Goal: Task Accomplishment & Management: Use online tool/utility

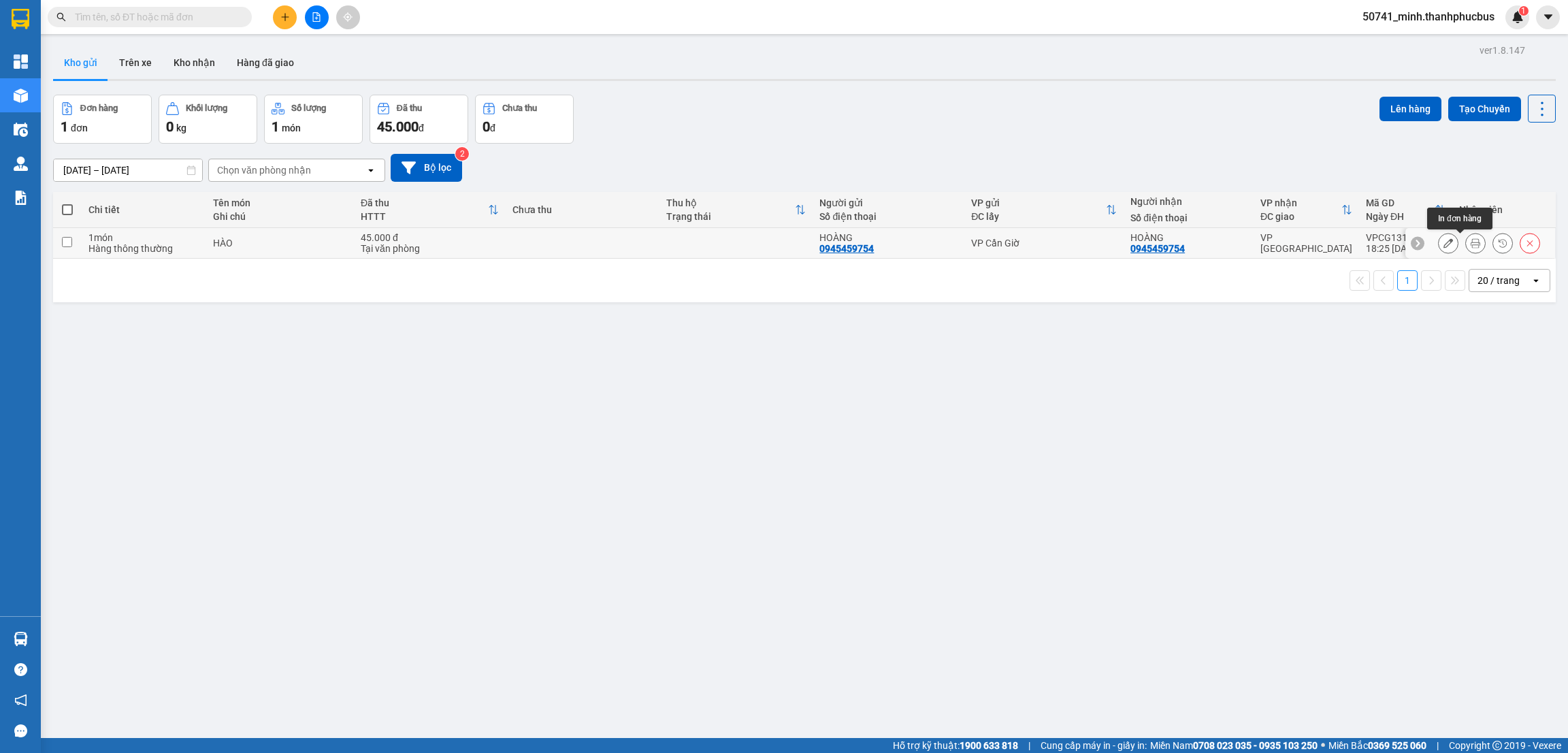
click at [1470, 243] on icon at bounding box center [1475, 243] width 9 height 9
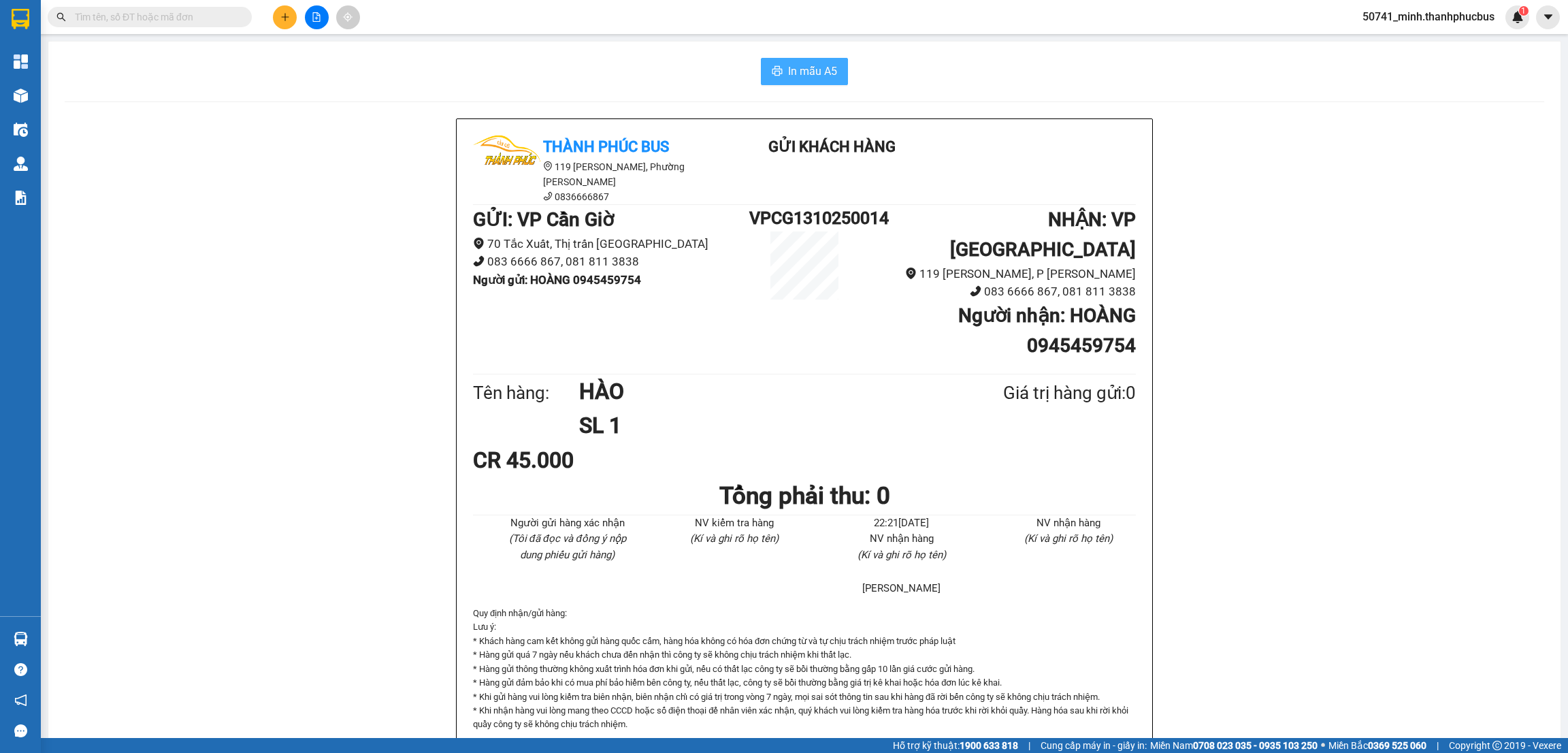
click at [791, 69] on span "In mẫu A5" at bounding box center [812, 71] width 49 height 17
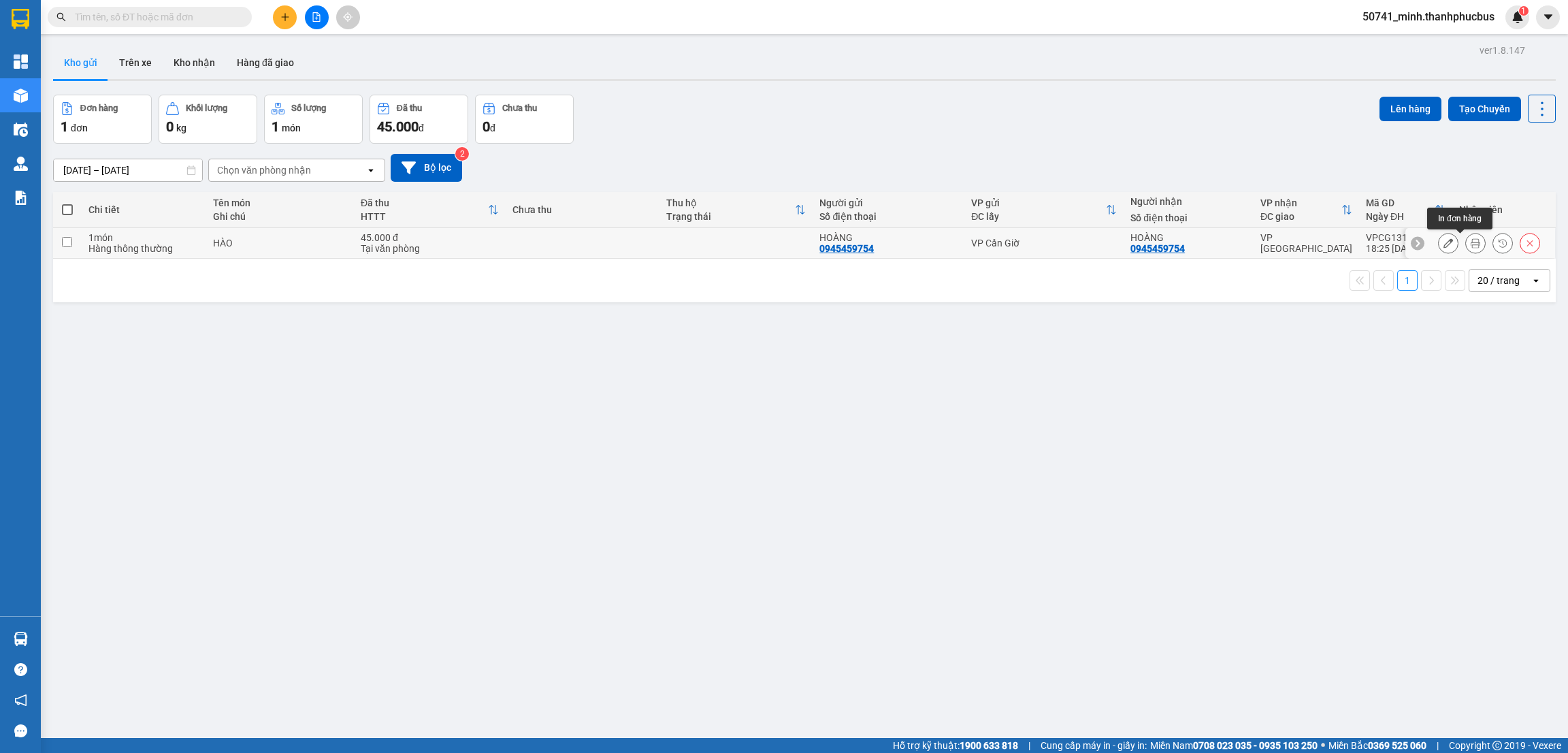
click at [1466, 250] on button at bounding box center [1475, 243] width 19 height 24
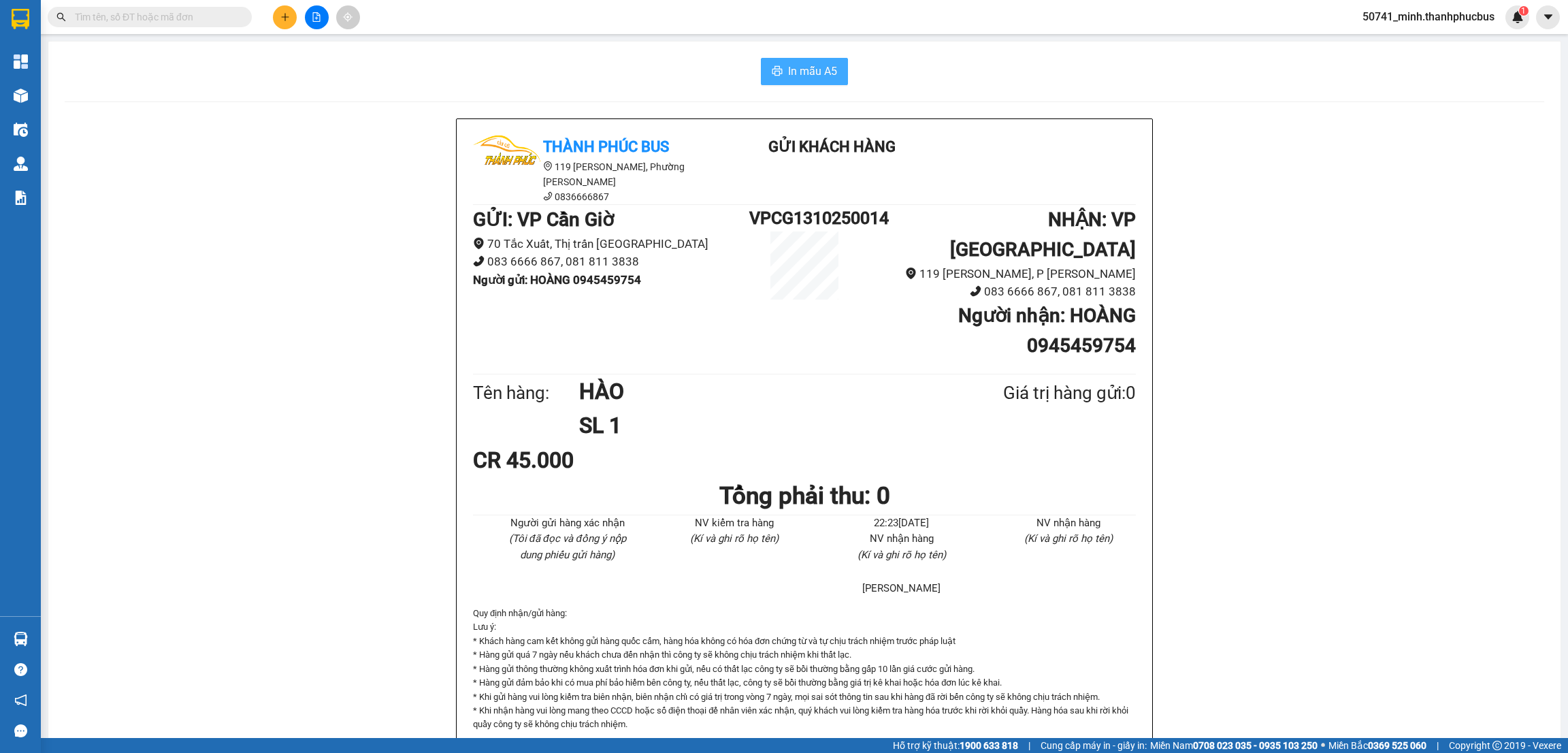
click at [788, 79] on span "In mẫu A5" at bounding box center [812, 71] width 49 height 17
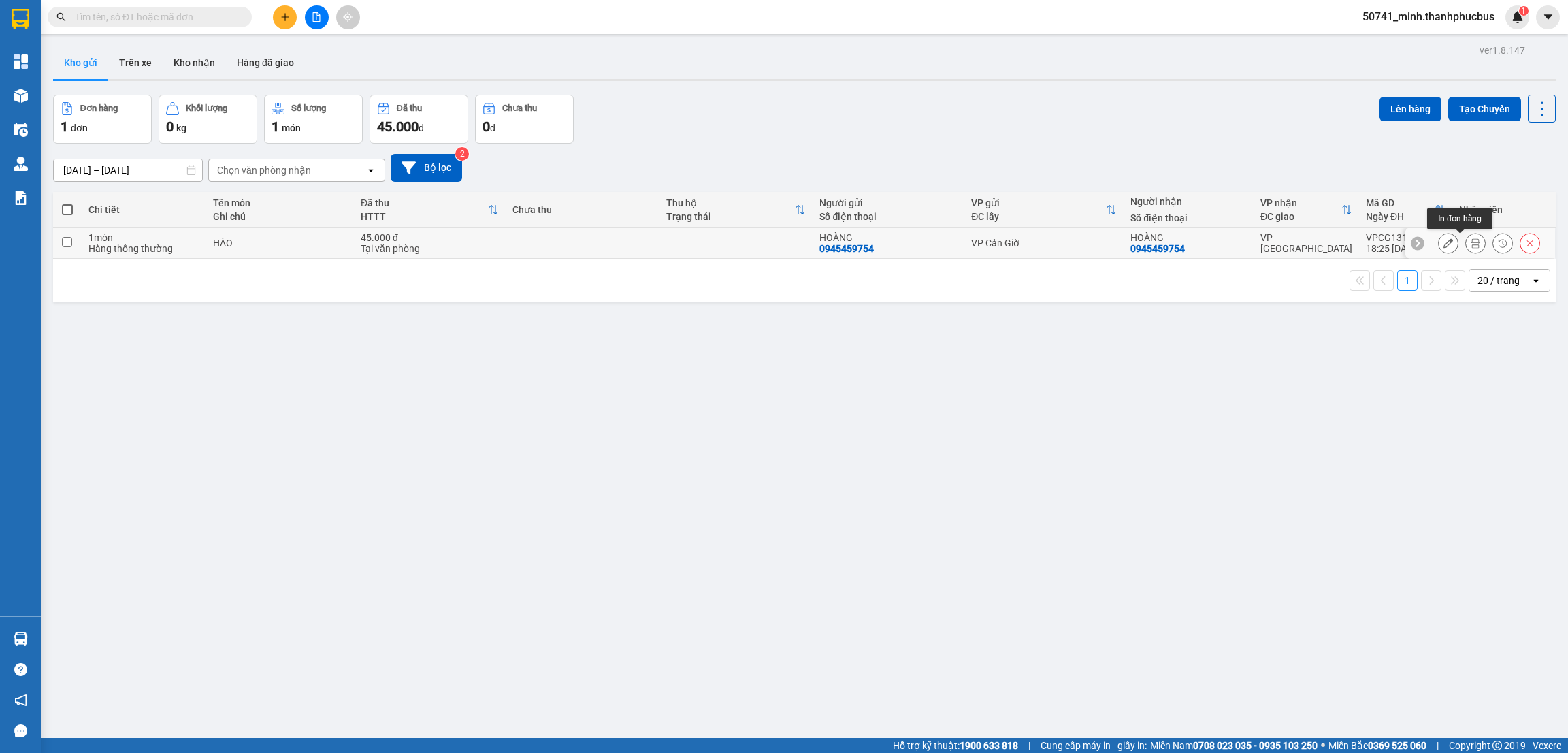
click at [1470, 247] on icon at bounding box center [1475, 243] width 9 height 9
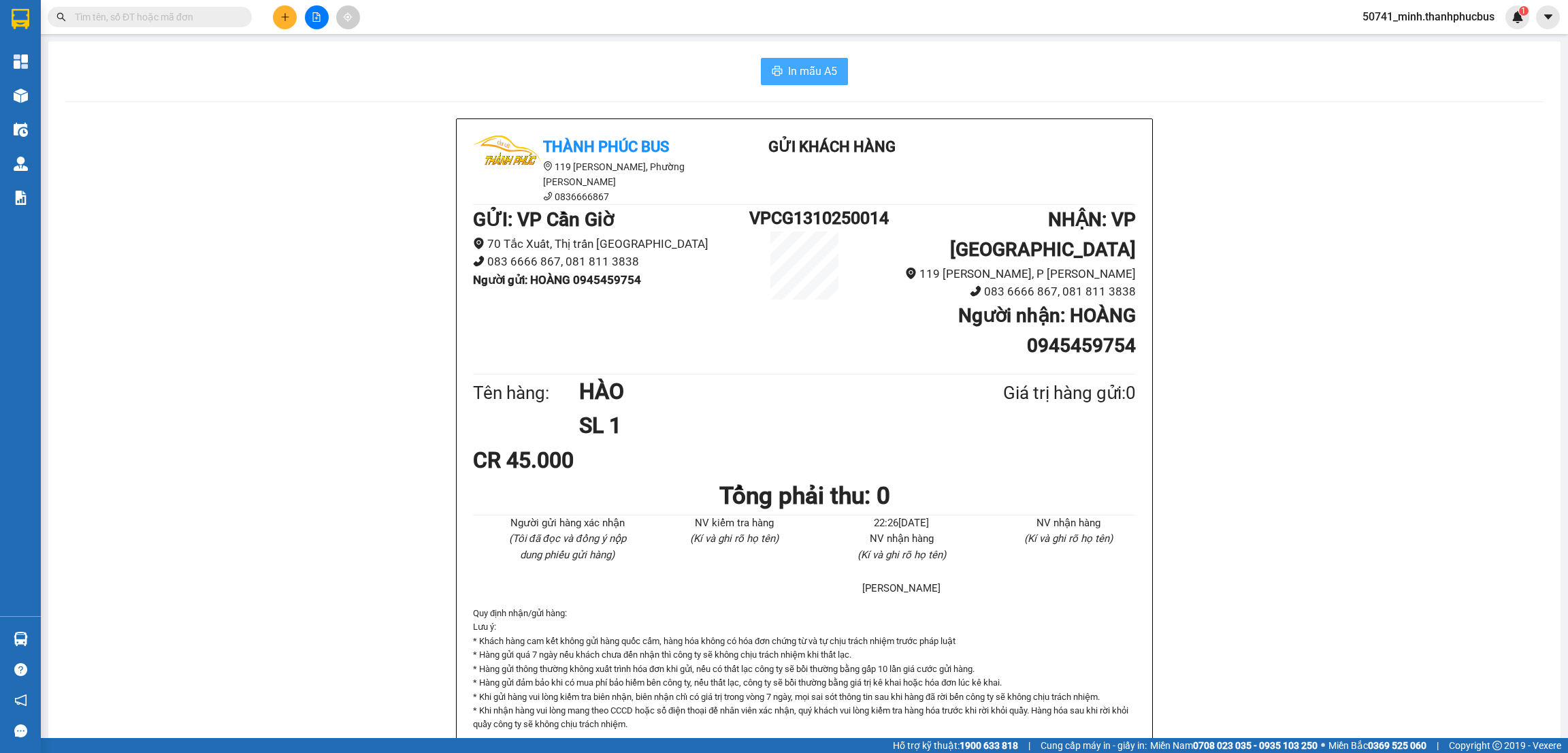
click at [790, 74] on span "In mẫu A5" at bounding box center [812, 71] width 49 height 17
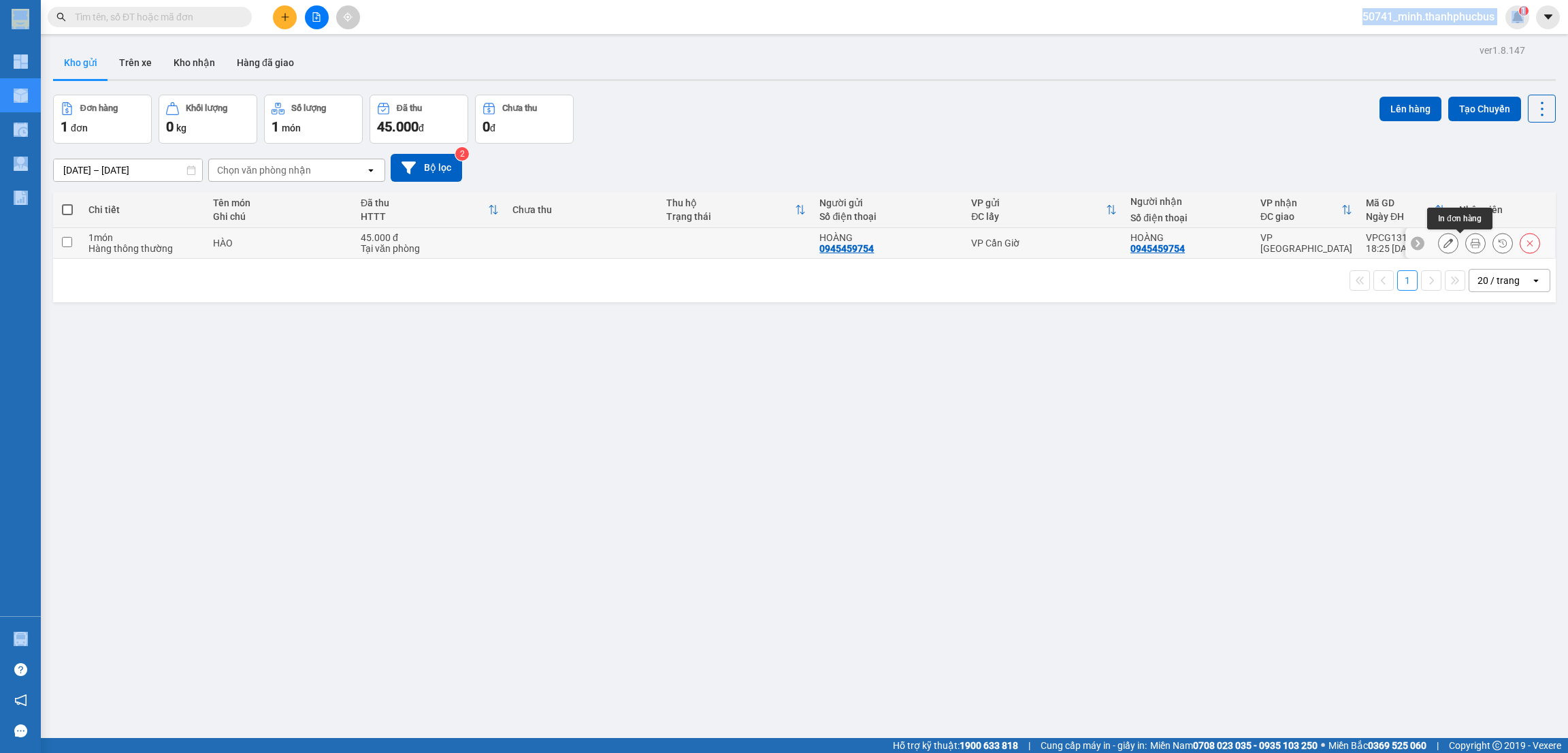
click at [1466, 244] on button at bounding box center [1475, 243] width 19 height 24
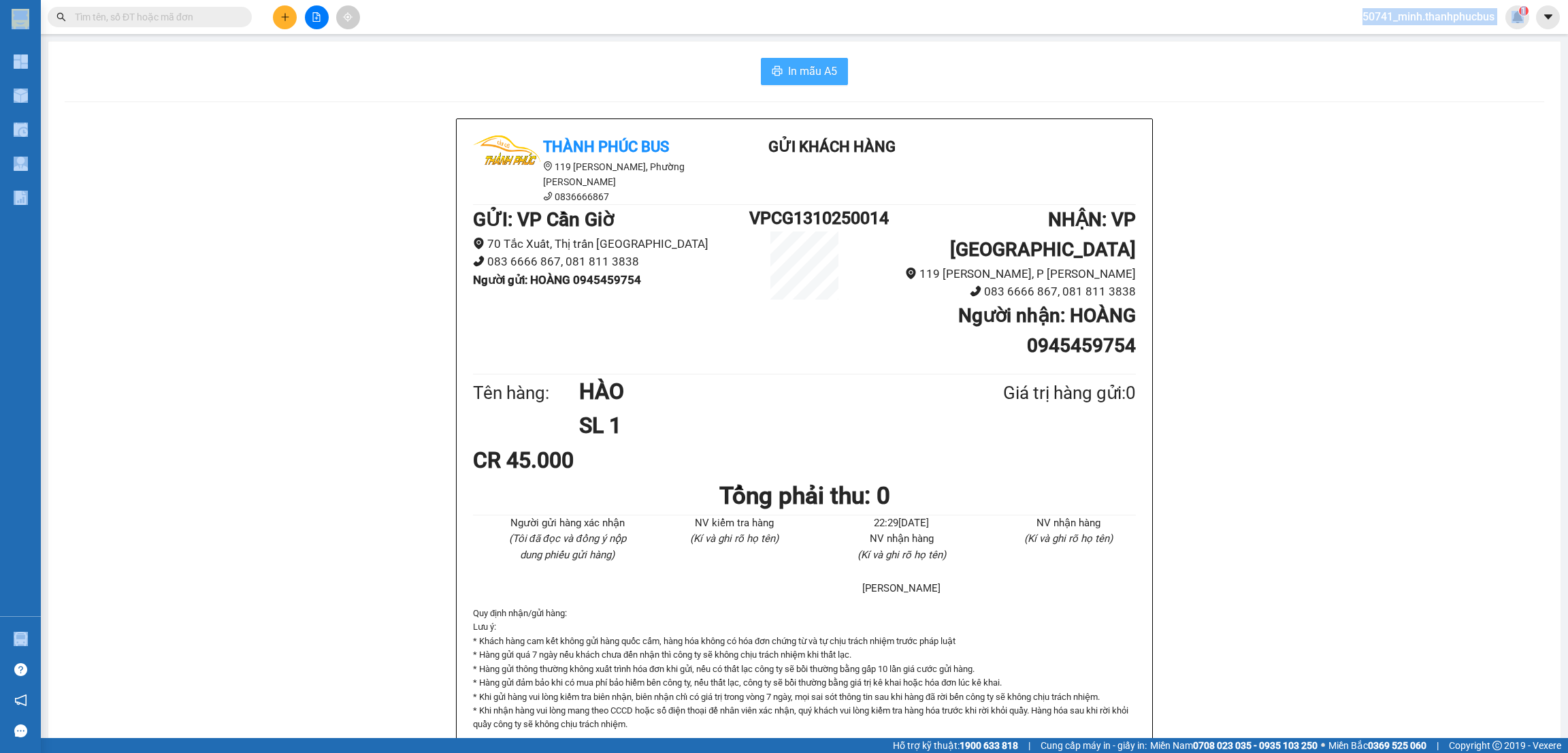
click at [800, 69] on span "In mẫu A5" at bounding box center [812, 71] width 49 height 17
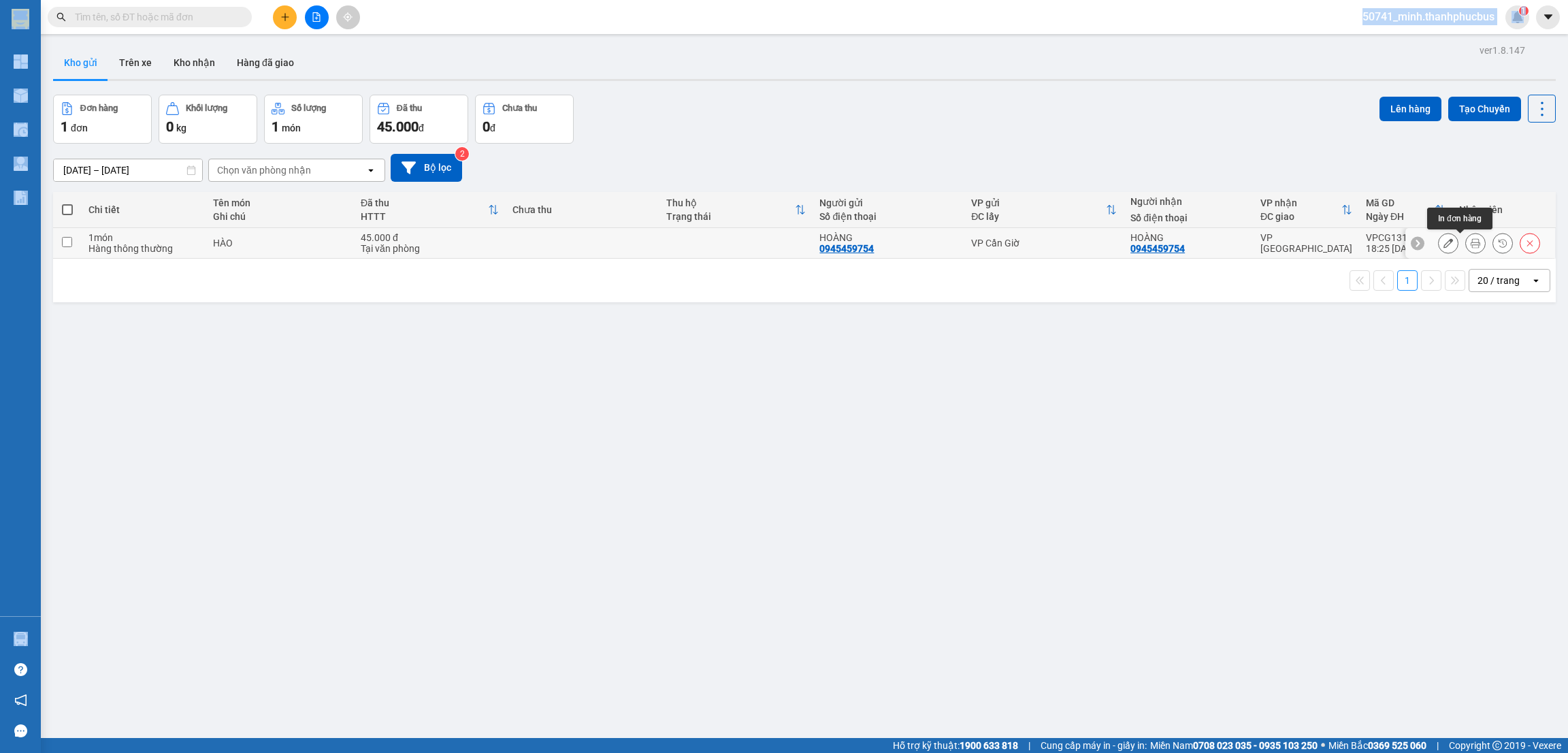
click at [1470, 246] on icon at bounding box center [1475, 243] width 9 height 9
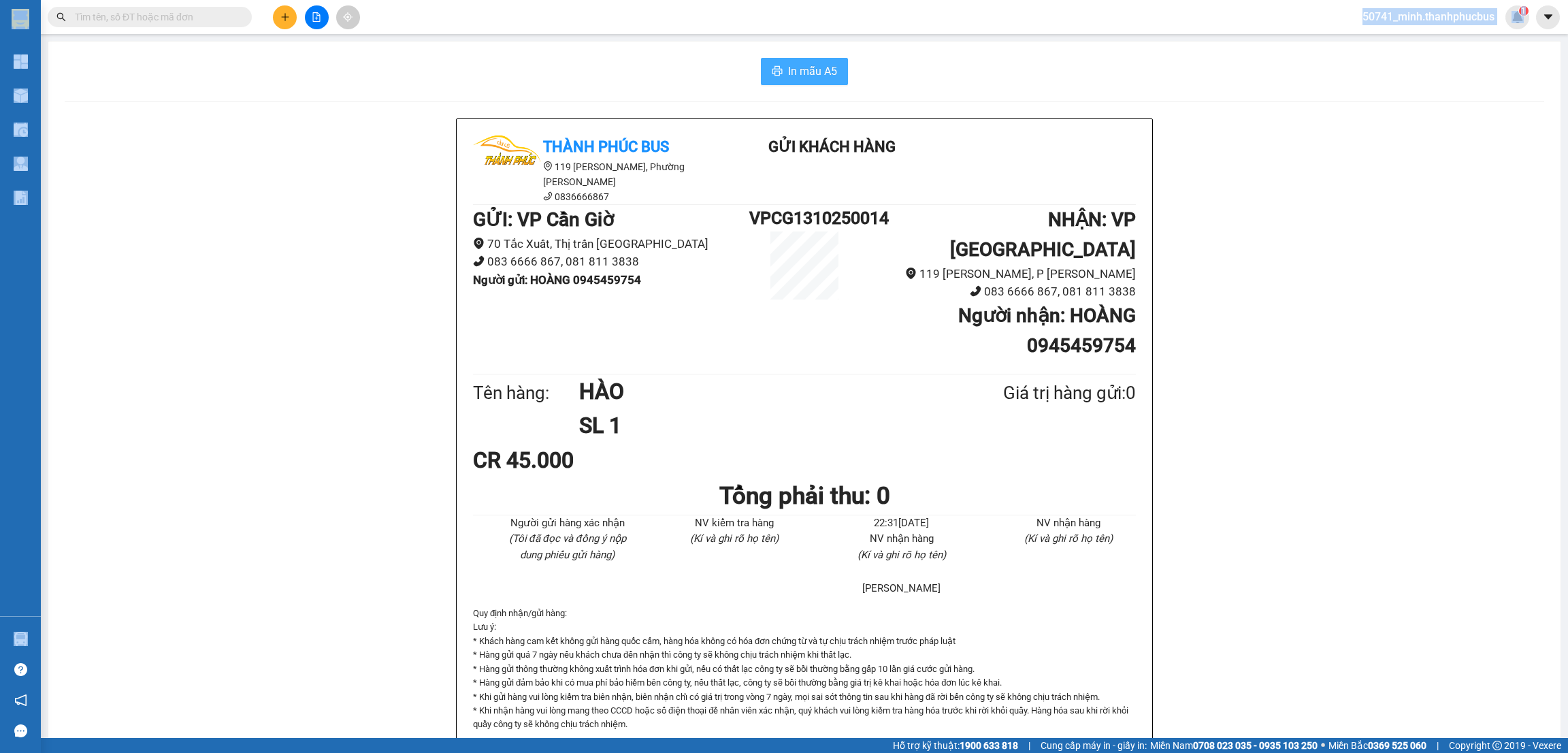
click at [806, 73] on span "In mẫu A5" at bounding box center [812, 71] width 49 height 17
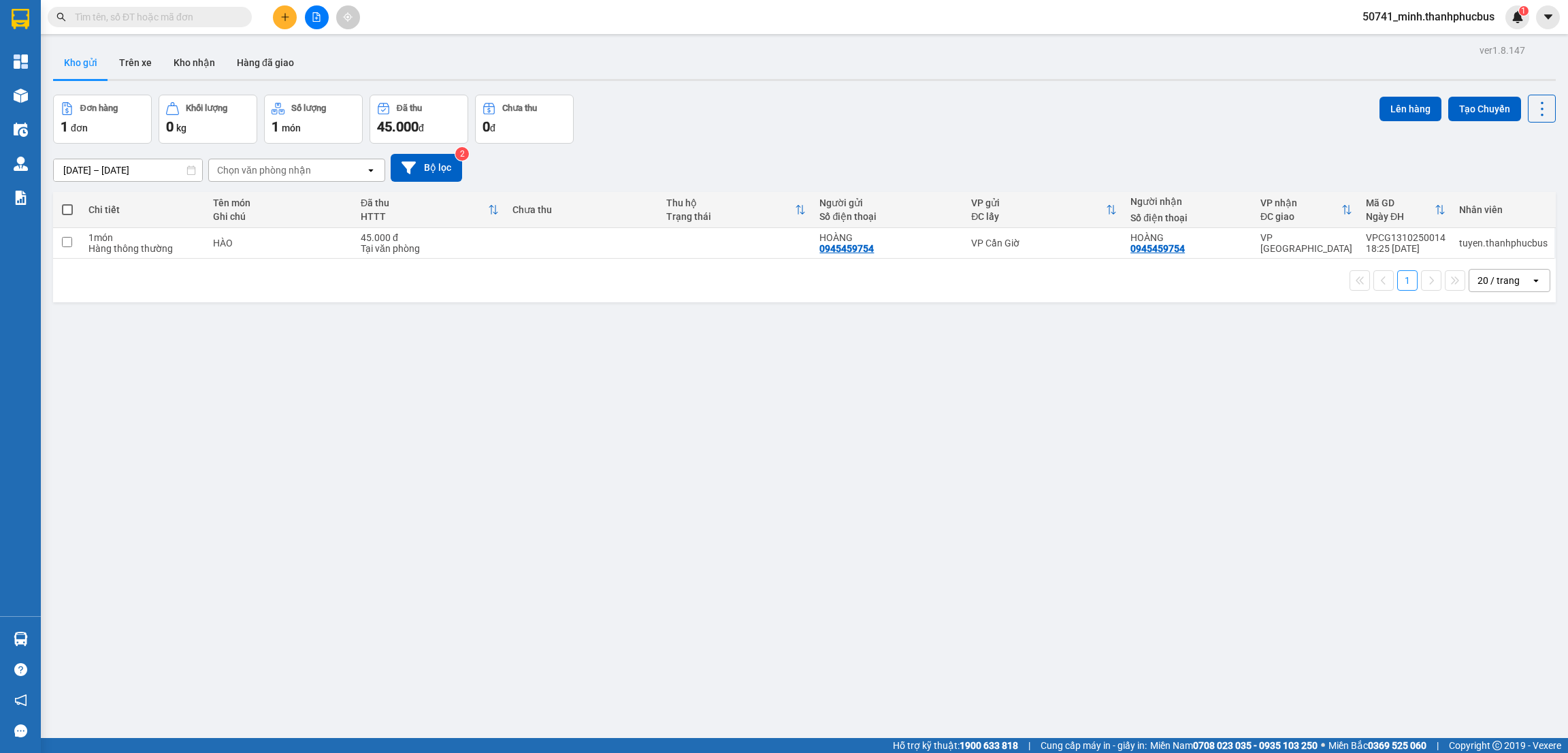
click at [764, 405] on div "ver 1.8.147 Kho gửi Trên xe Kho nhận Hàng đã giao Đơn hàng 1 đơn Khối lượng 0 k…" at bounding box center [804, 417] width 1513 height 753
click at [765, 405] on div "ver 1.8.147 Kho gửi Trên xe Kho nhận Hàng đã giao Đơn hàng 1 đơn Khối lượng 0 k…" at bounding box center [804, 417] width 1513 height 753
